Goal: Task Accomplishment & Management: Manage account settings

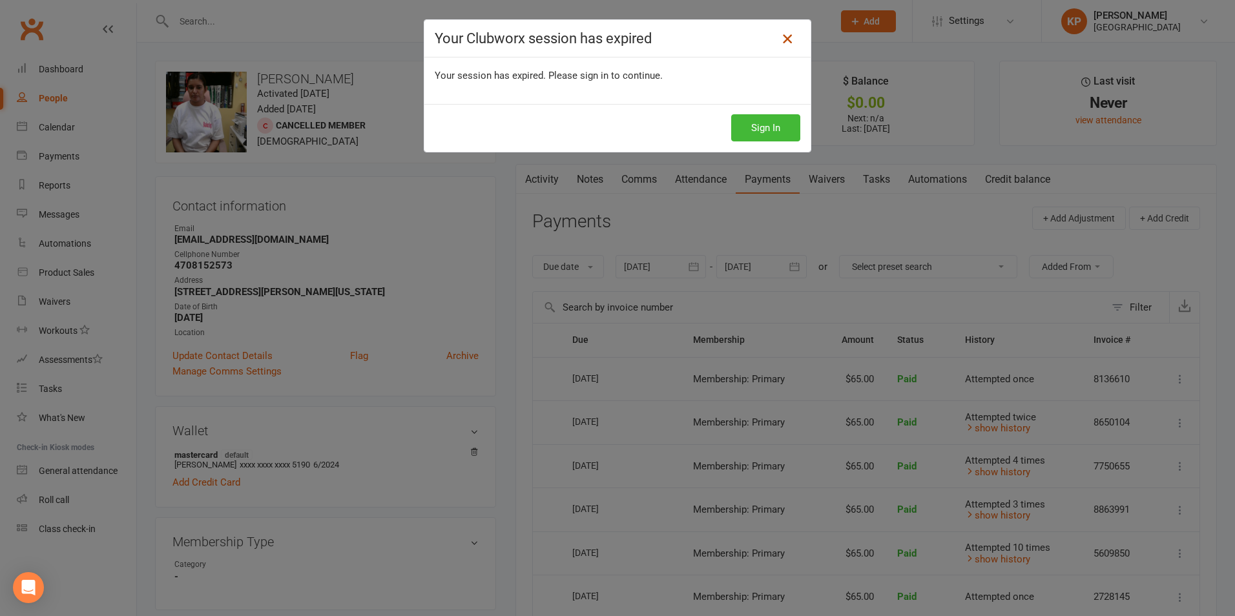
click at [788, 37] on icon at bounding box center [788, 39] width 16 height 16
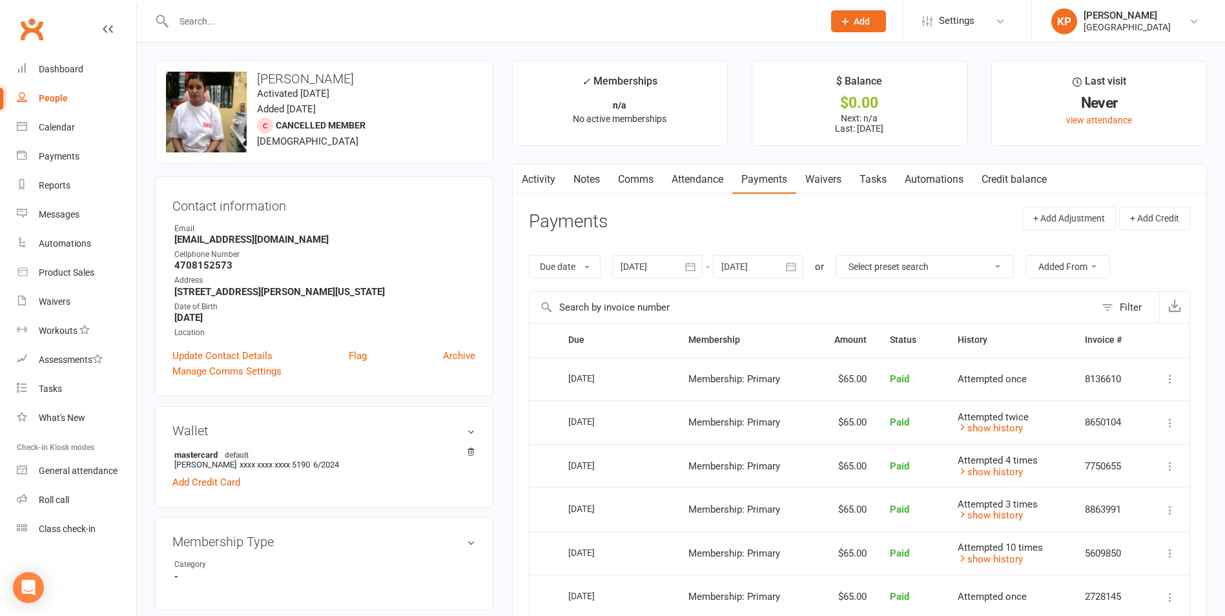
click at [298, 17] on input "text" at bounding box center [492, 21] width 645 height 18
type input "sai"
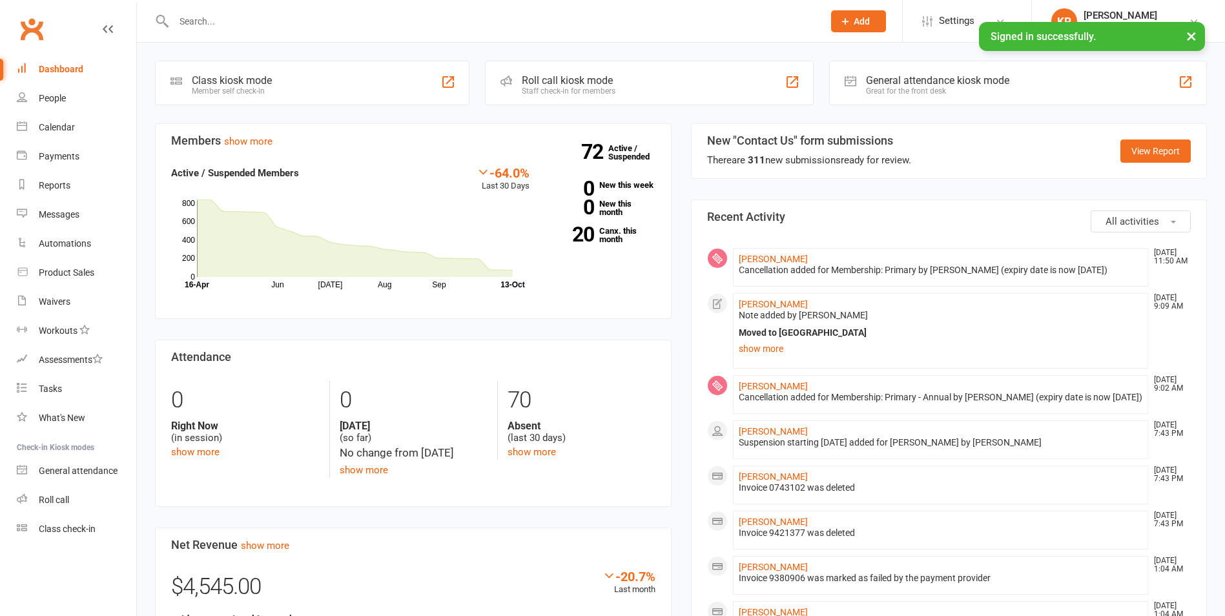
click at [317, 18] on input "text" at bounding box center [492, 21] width 645 height 18
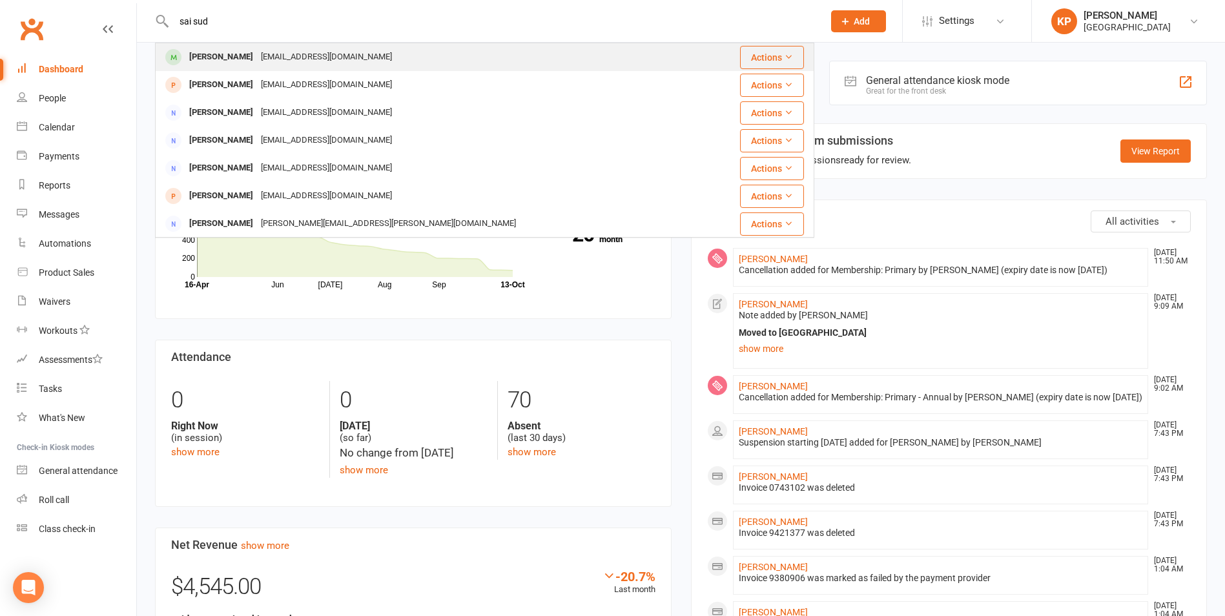
type input "sai sud"
click at [317, 51] on div "[EMAIL_ADDRESS][DOMAIN_NAME]" at bounding box center [326, 57] width 139 height 19
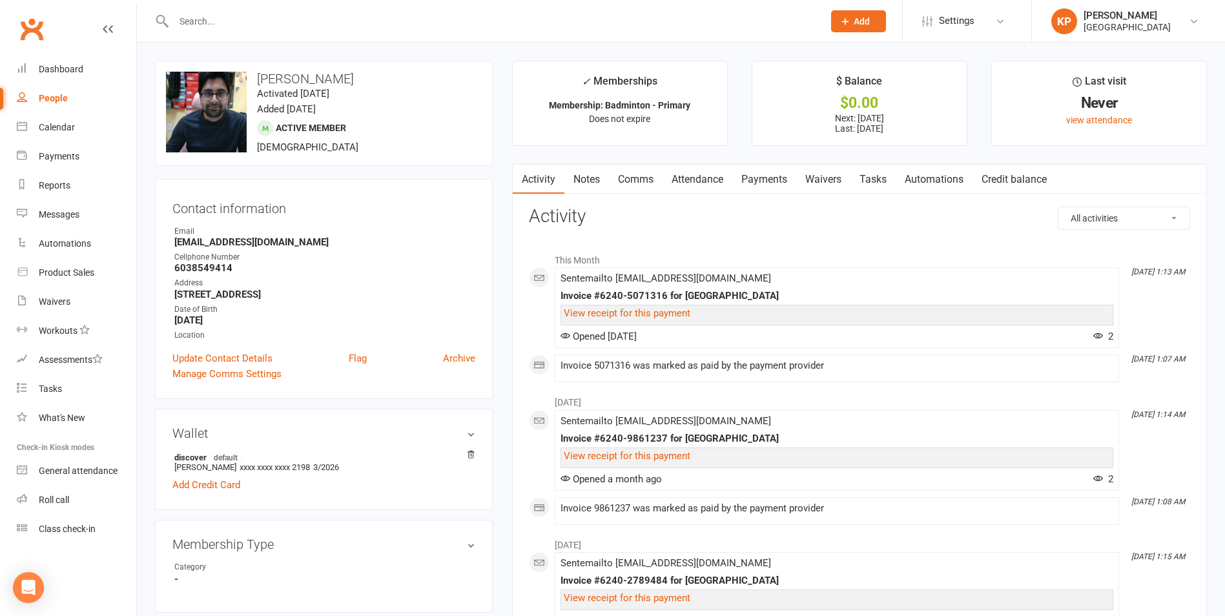
click at [764, 172] on link "Payments" at bounding box center [765, 180] width 64 height 30
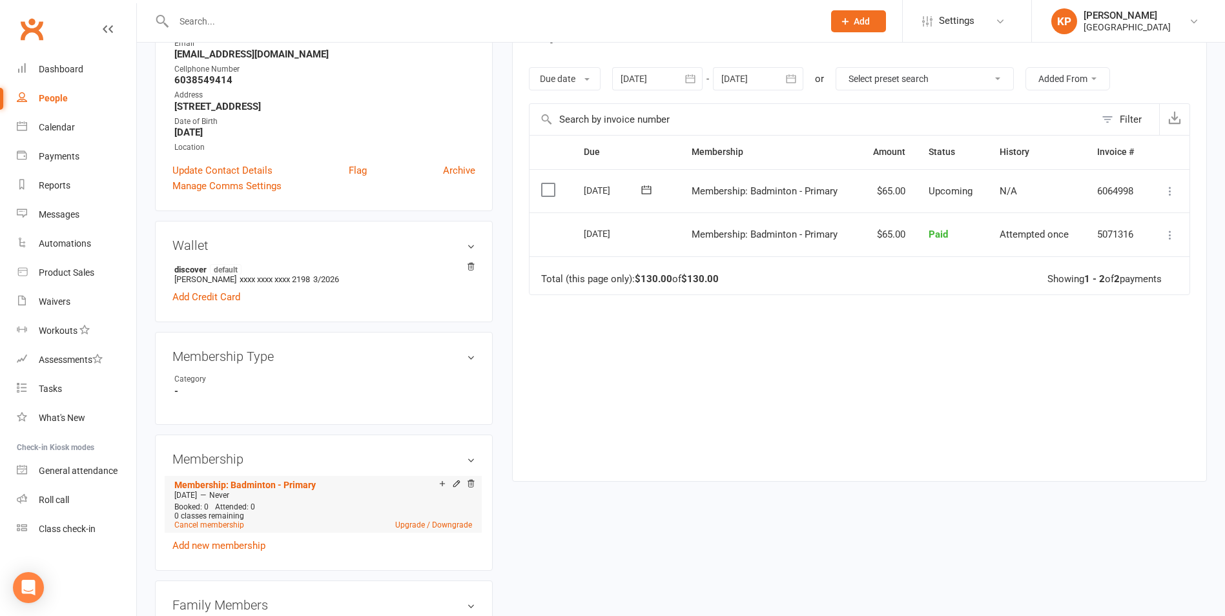
scroll to position [194, 0]
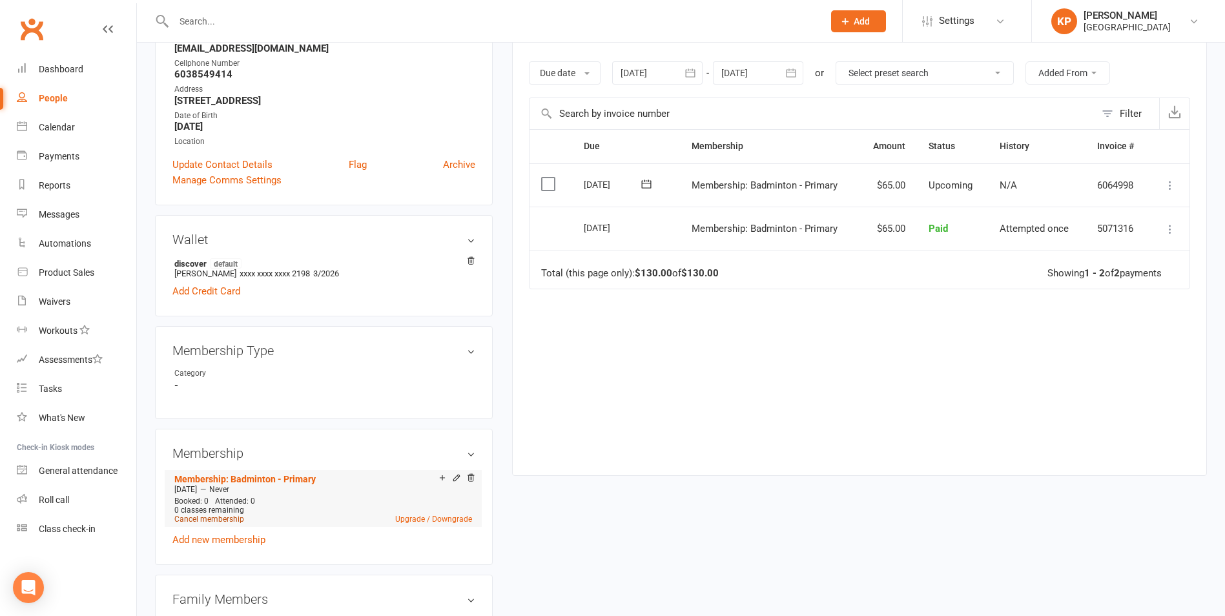
click at [205, 517] on link "Cancel membership" at bounding box center [209, 519] width 70 height 9
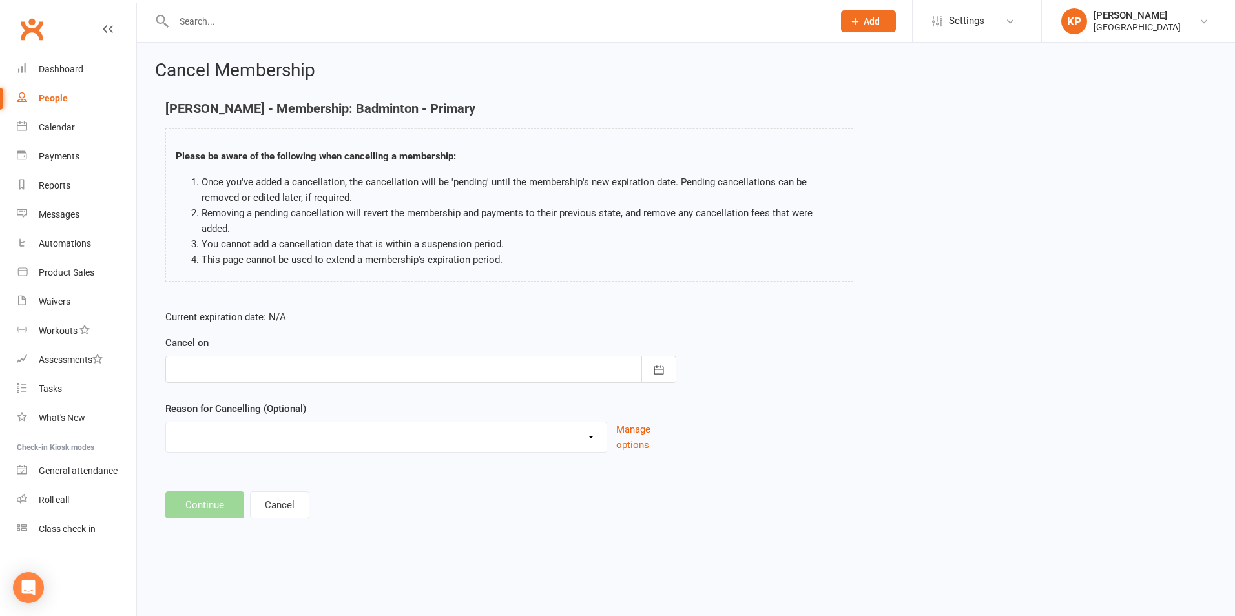
click at [273, 357] on div at bounding box center [420, 369] width 511 height 27
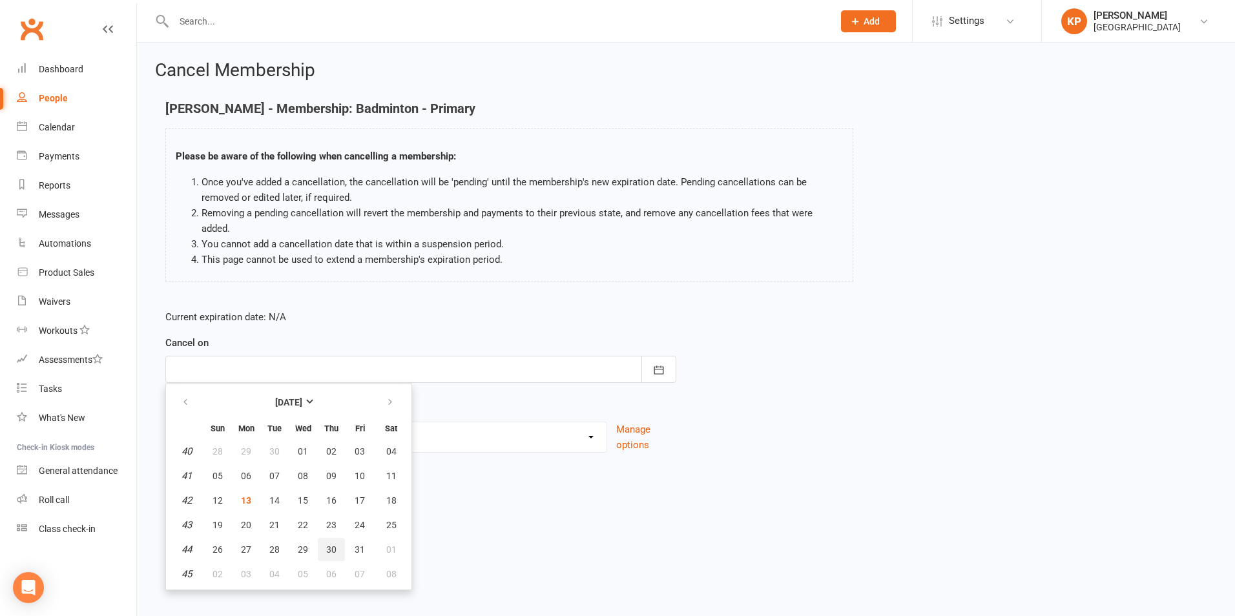
click at [331, 545] on span "30" at bounding box center [331, 550] width 10 height 10
type input "[DATE]"
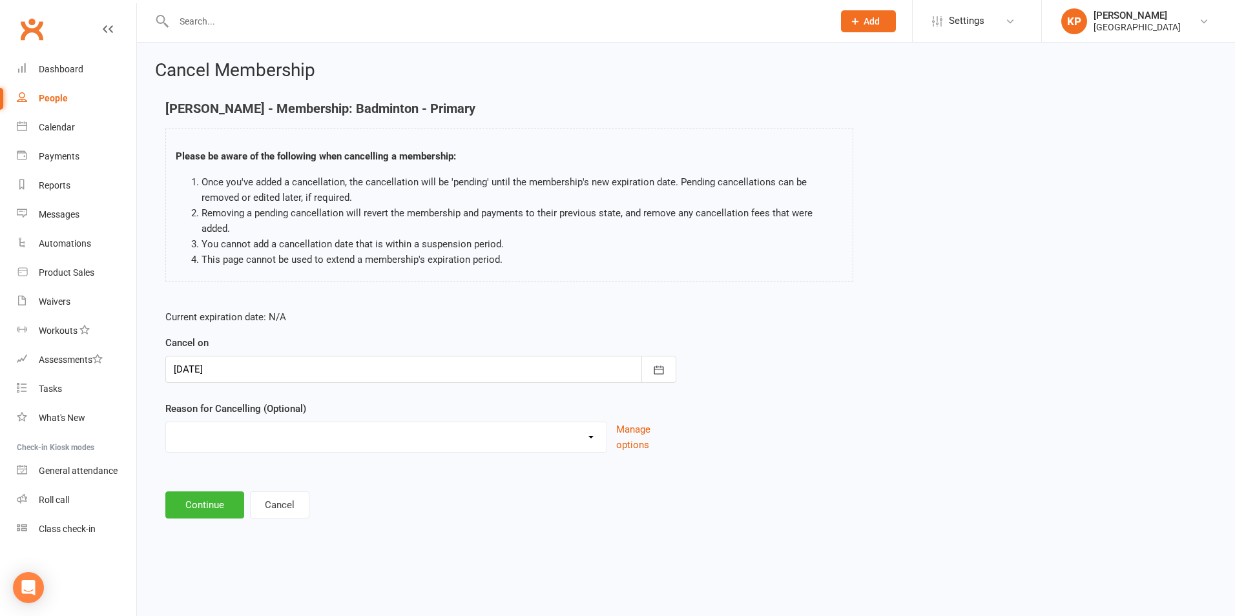
click at [311, 422] on select "Annual Membership - No longer available after [DATE] Coach Requested to cancel …" at bounding box center [386, 435] width 441 height 26
select select "6"
click at [166, 422] on select "Annual Membership - No longer available after [DATE] Coach Requested to cancel …" at bounding box center [386, 435] width 441 height 26
click at [225, 492] on button "Continue" at bounding box center [204, 505] width 79 height 27
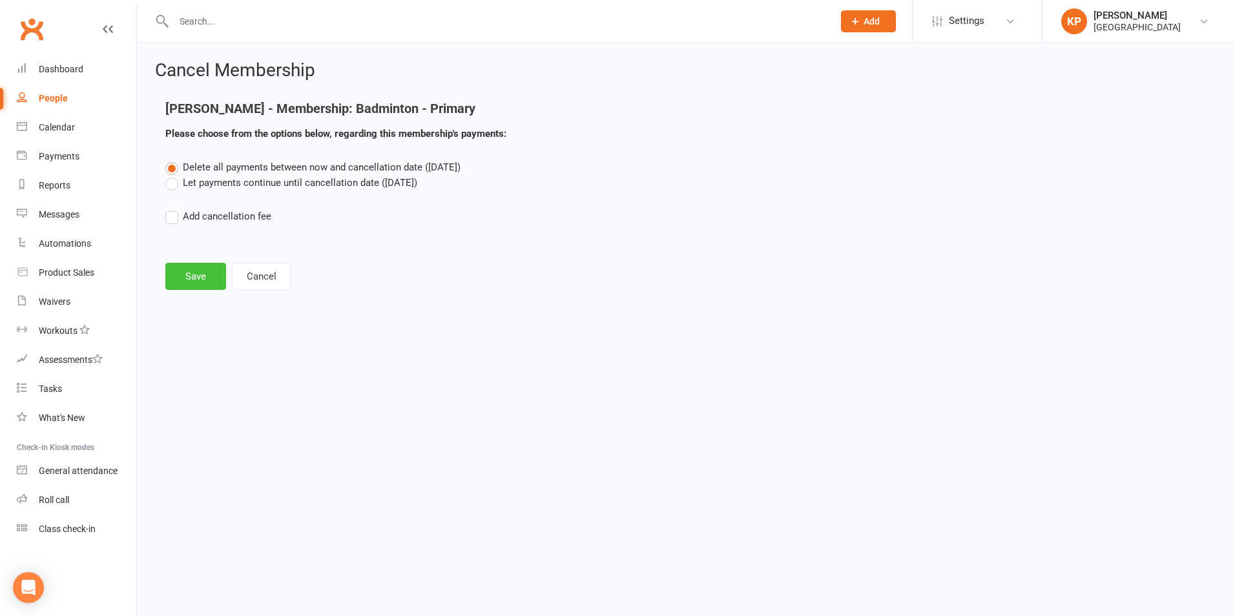
click at [187, 280] on button "Save" at bounding box center [195, 276] width 61 height 27
